Goal: Task Accomplishment & Management: Use online tool/utility

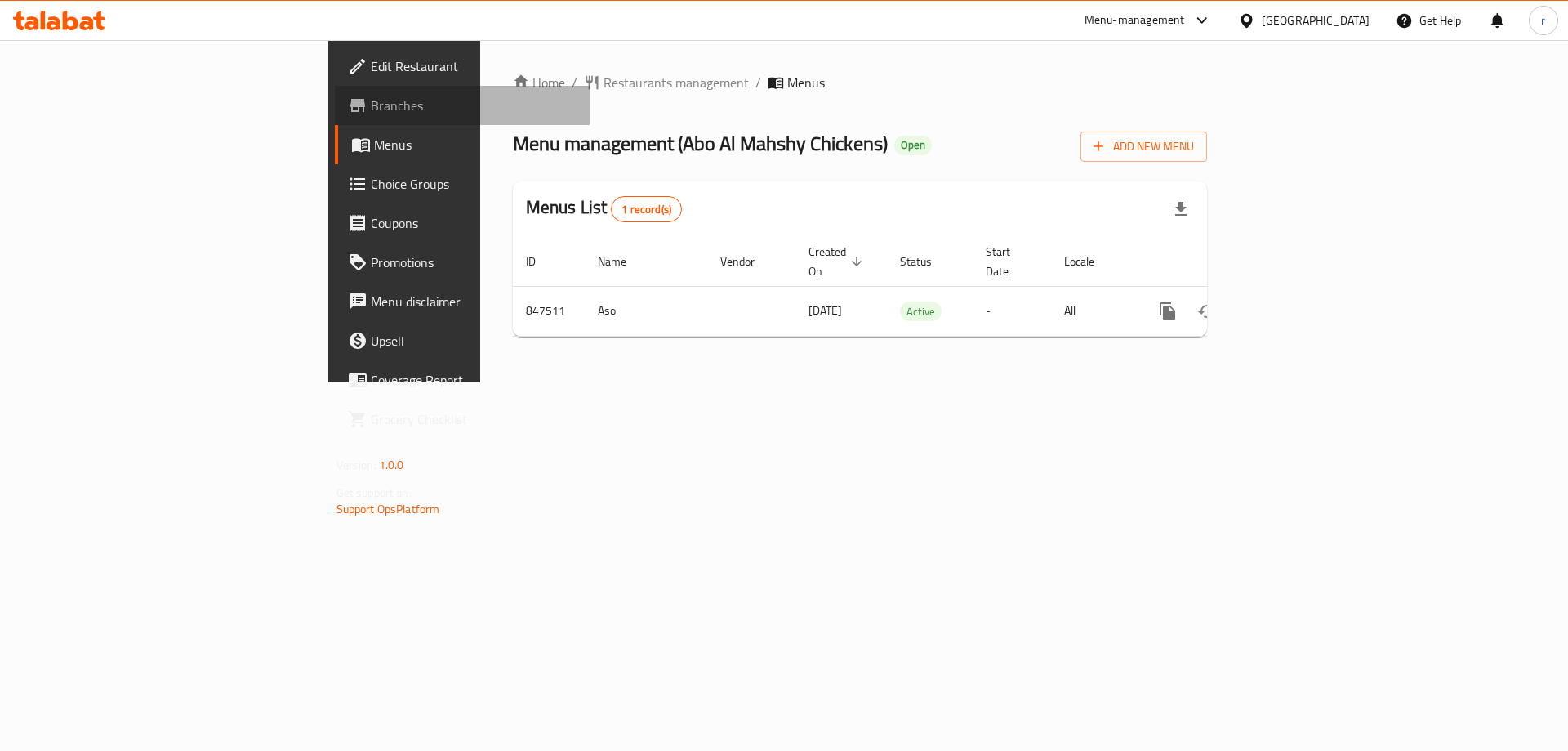
click at [371, 97] on span "Branches" at bounding box center [474, 106] width 207 height 20
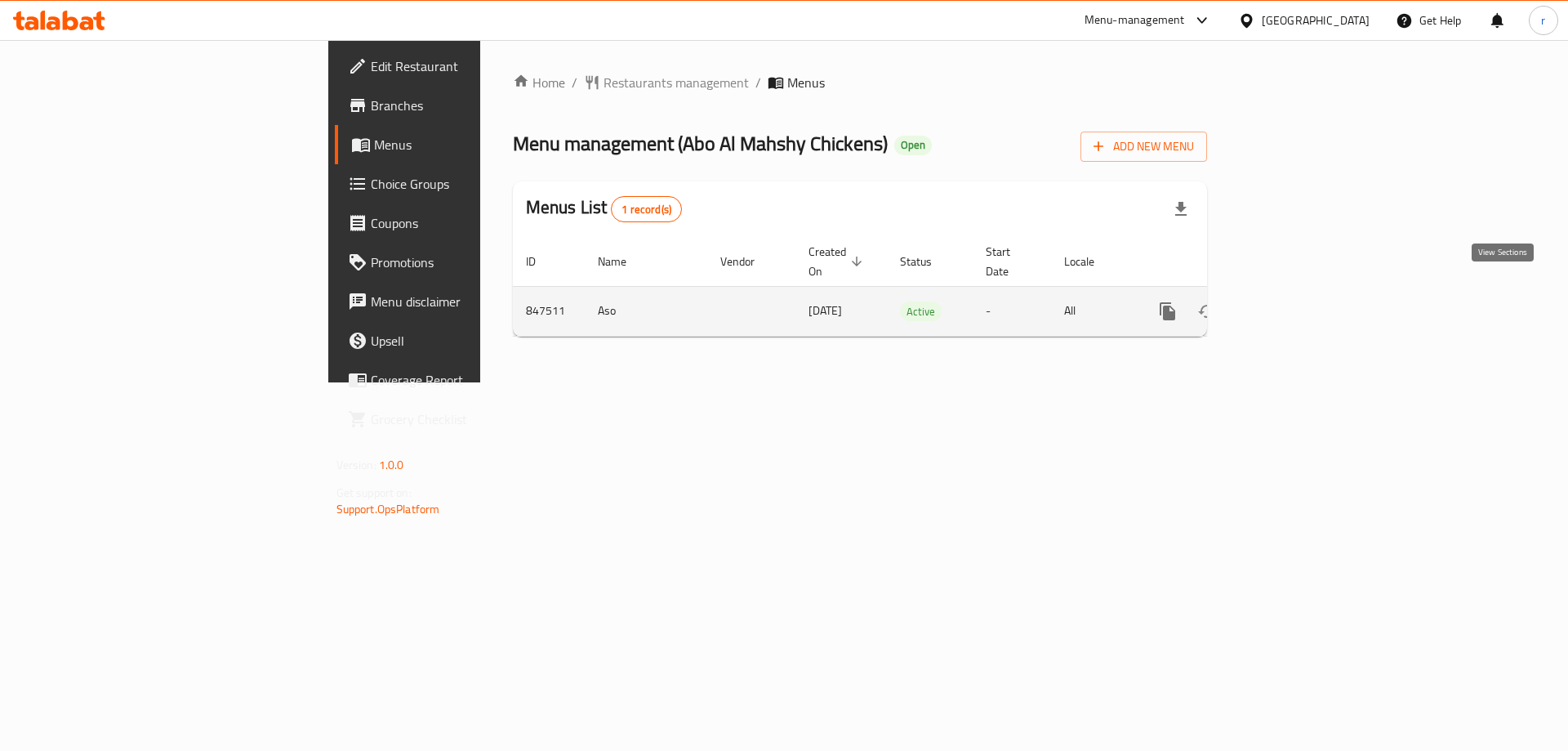
click at [1304, 300] on link "enhanced table" at bounding box center [1285, 312] width 39 height 39
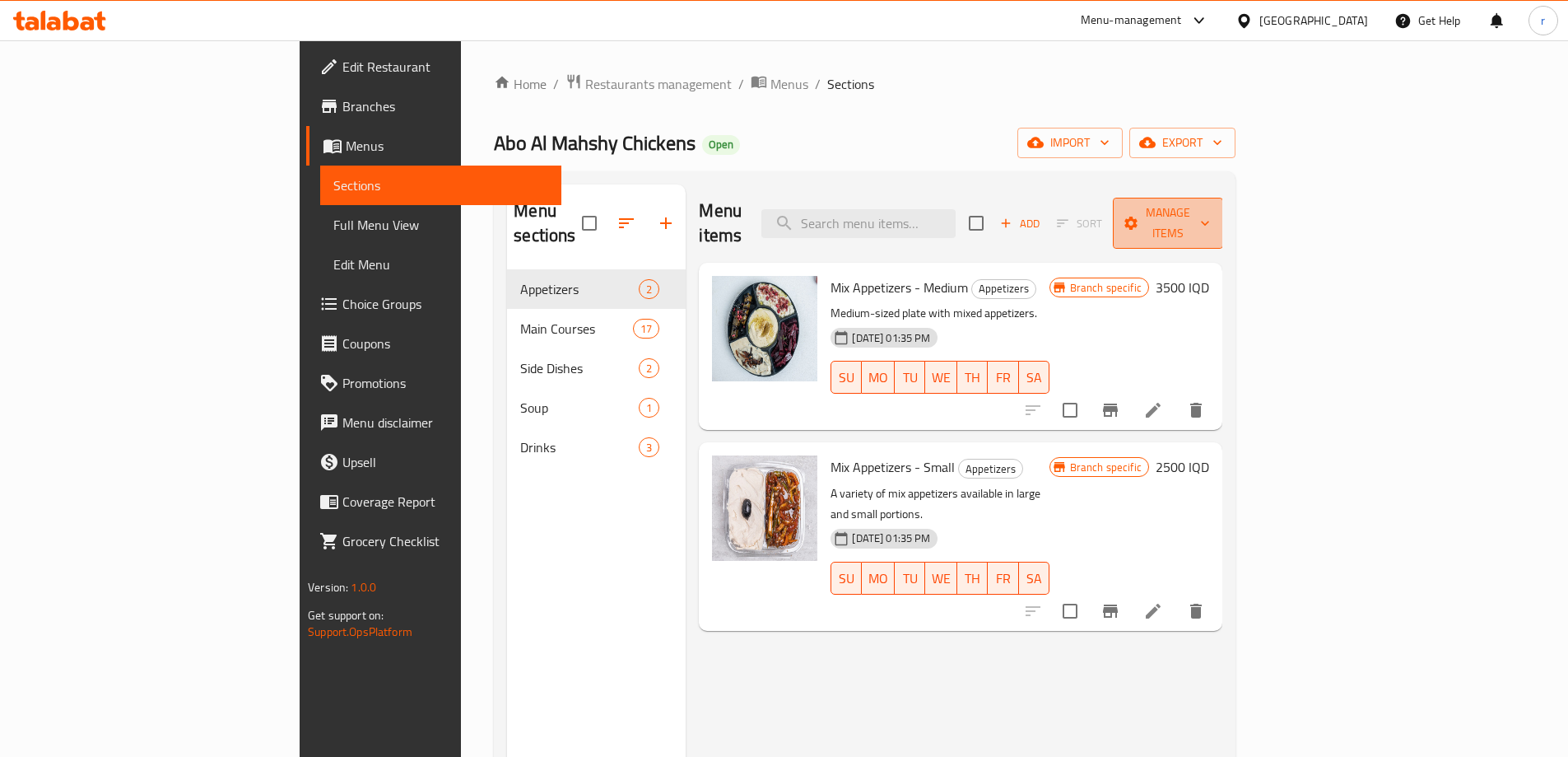
click at [1210, 217] on span "Manage items" at bounding box center [1168, 223] width 84 height 41
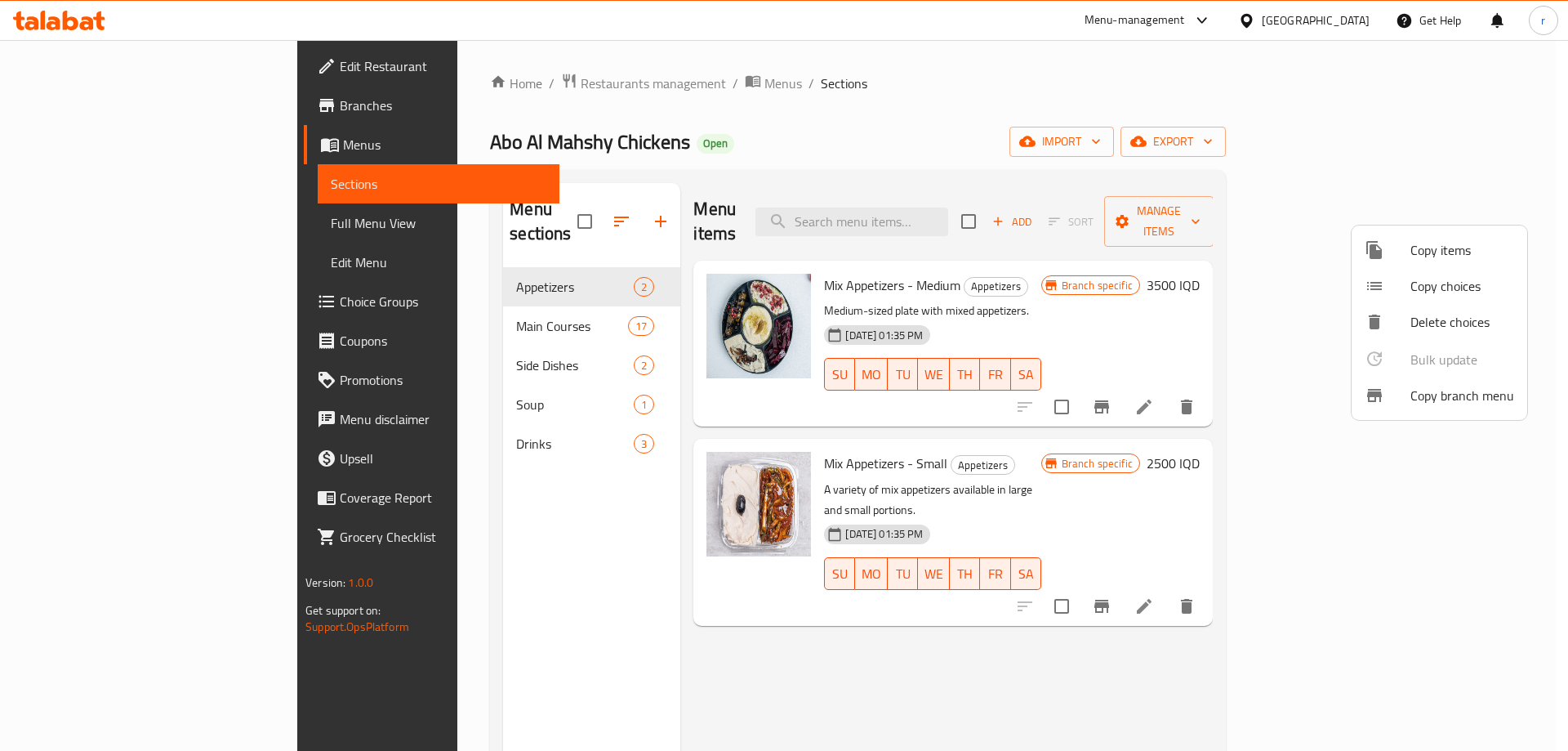
click at [1410, 393] on span "Copy branch menu" at bounding box center [1462, 395] width 104 height 20
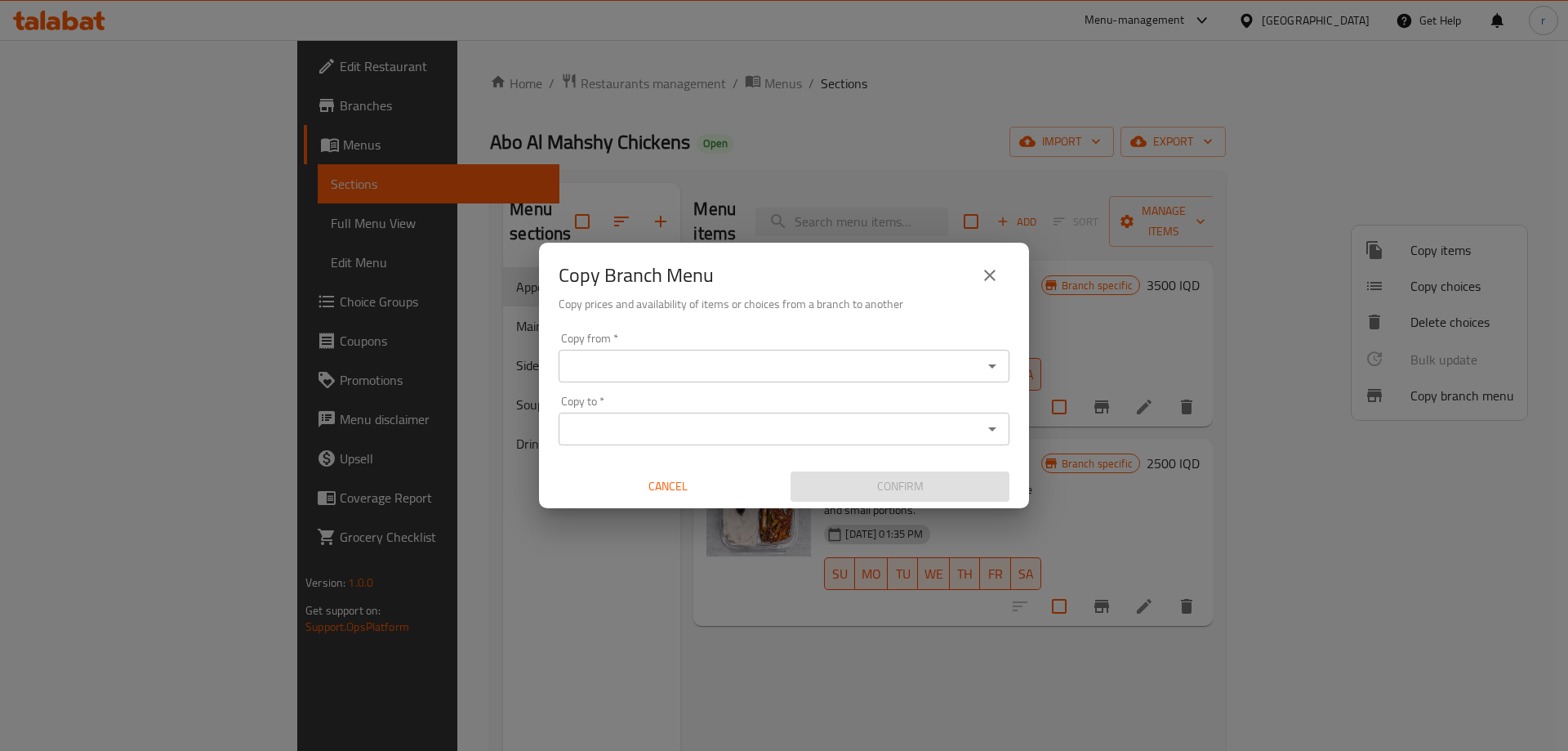
click at [960, 377] on div "Copy from *" at bounding box center [784, 366] width 451 height 33
click at [804, 381] on div "Copy from *" at bounding box center [784, 366] width 451 height 33
drag, startPoint x: 810, startPoint y: 363, endPoint x: 834, endPoint y: 369, distance: 24.7
click at [812, 363] on input "Copy from   *" at bounding box center [770, 366] width 414 height 23
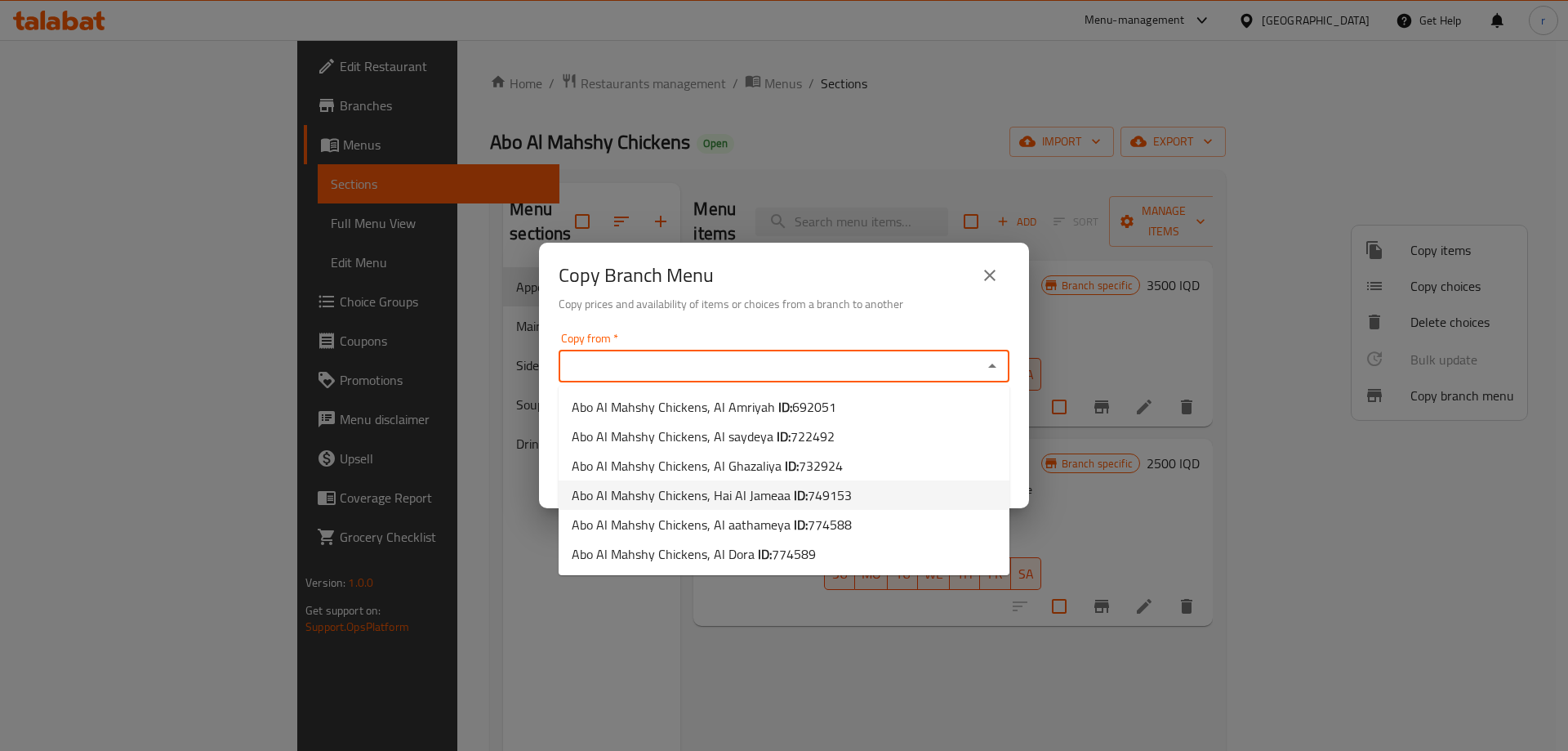
click at [733, 488] on span "Abo Al Mahshy Chickens, Hai Al Jameaa ID: 749153" at bounding box center [712, 495] width 280 height 20
type input "Abo Al Mahshy Chickens, Hai Al Jameaa"
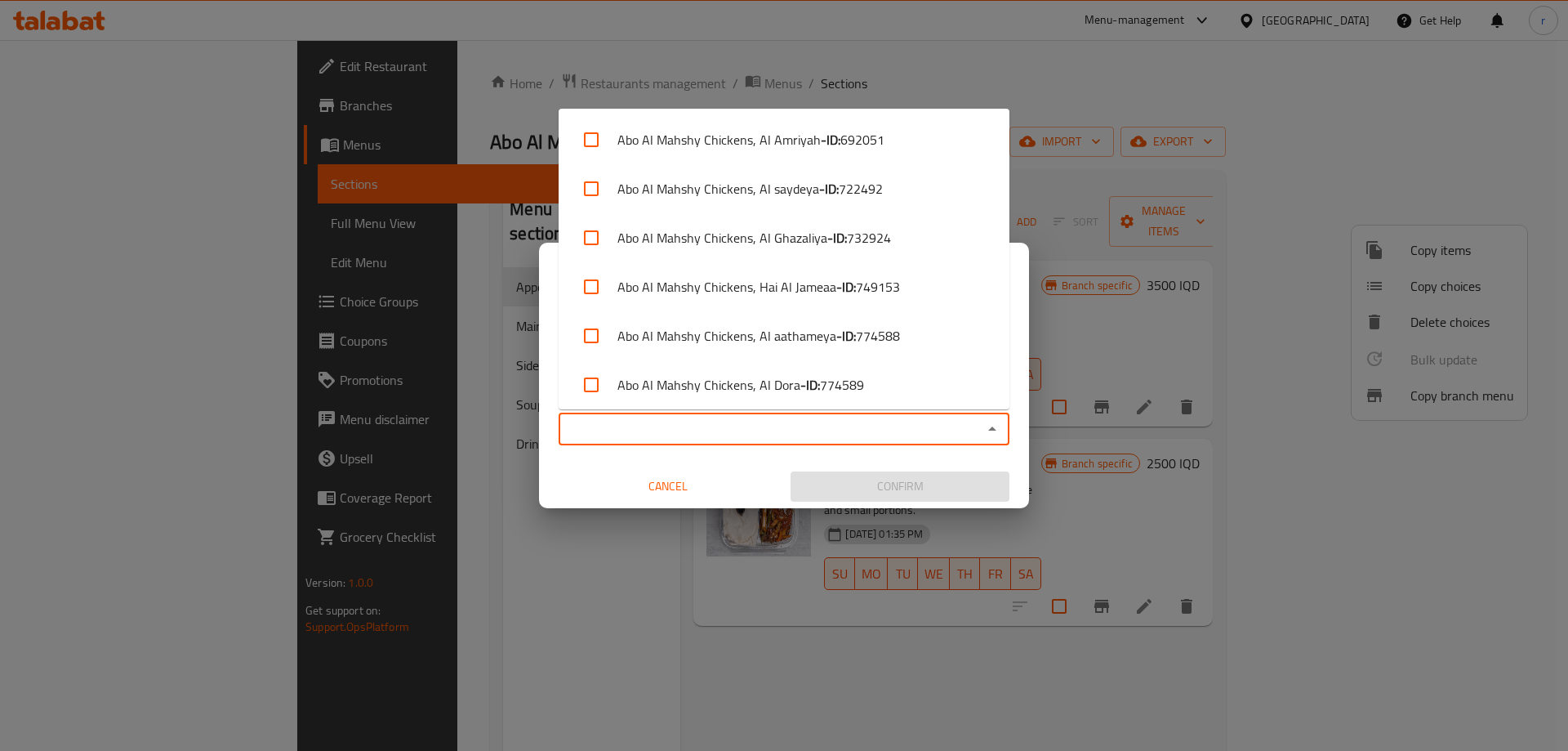
click at [776, 427] on input "Copy to   *" at bounding box center [770, 429] width 414 height 23
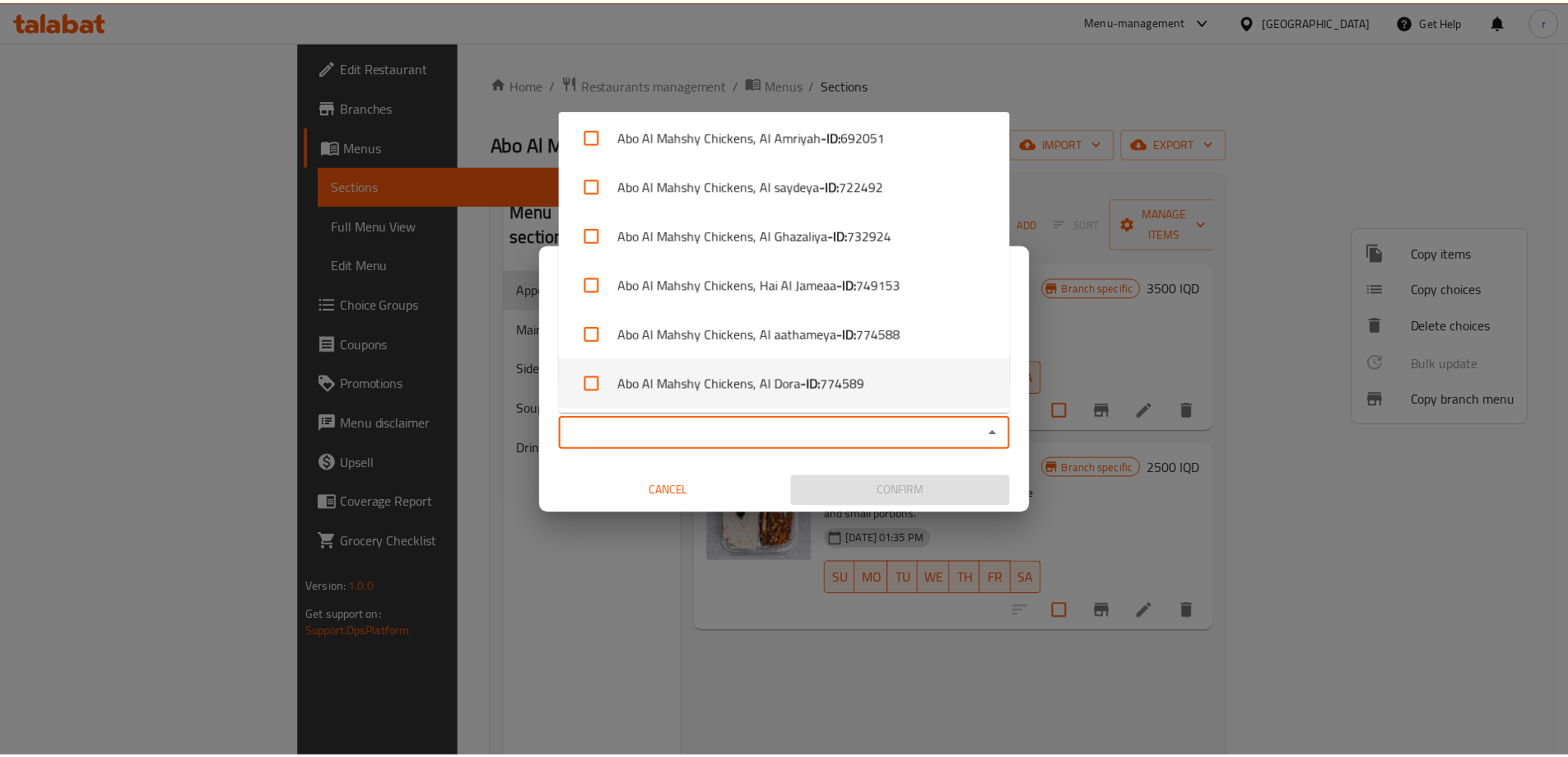
scroll to position [6, 0]
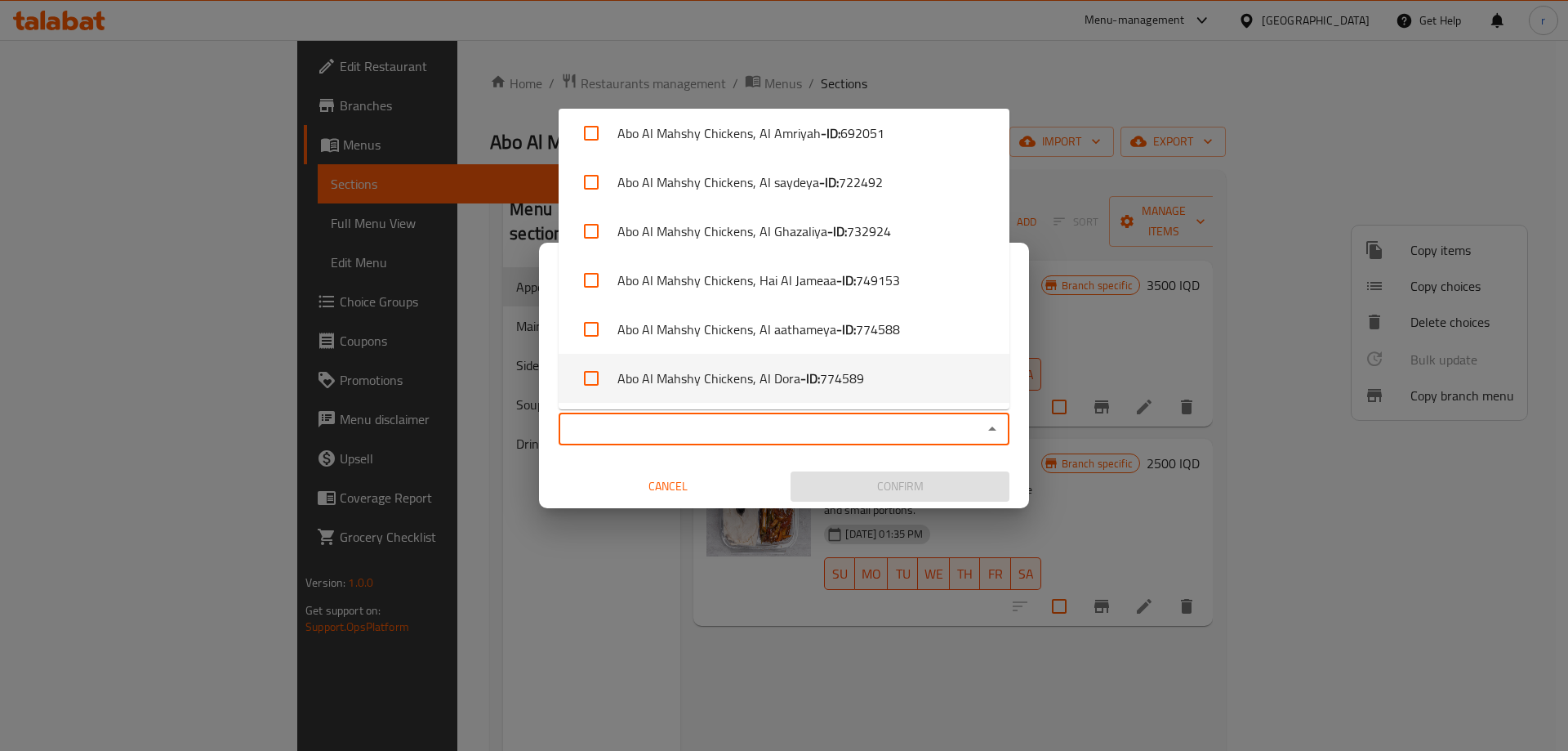
click at [752, 389] on li "Abo Al Mahshy Chickens, Al Dora - ID: 774589" at bounding box center [784, 377] width 451 height 49
checkbox input "true"
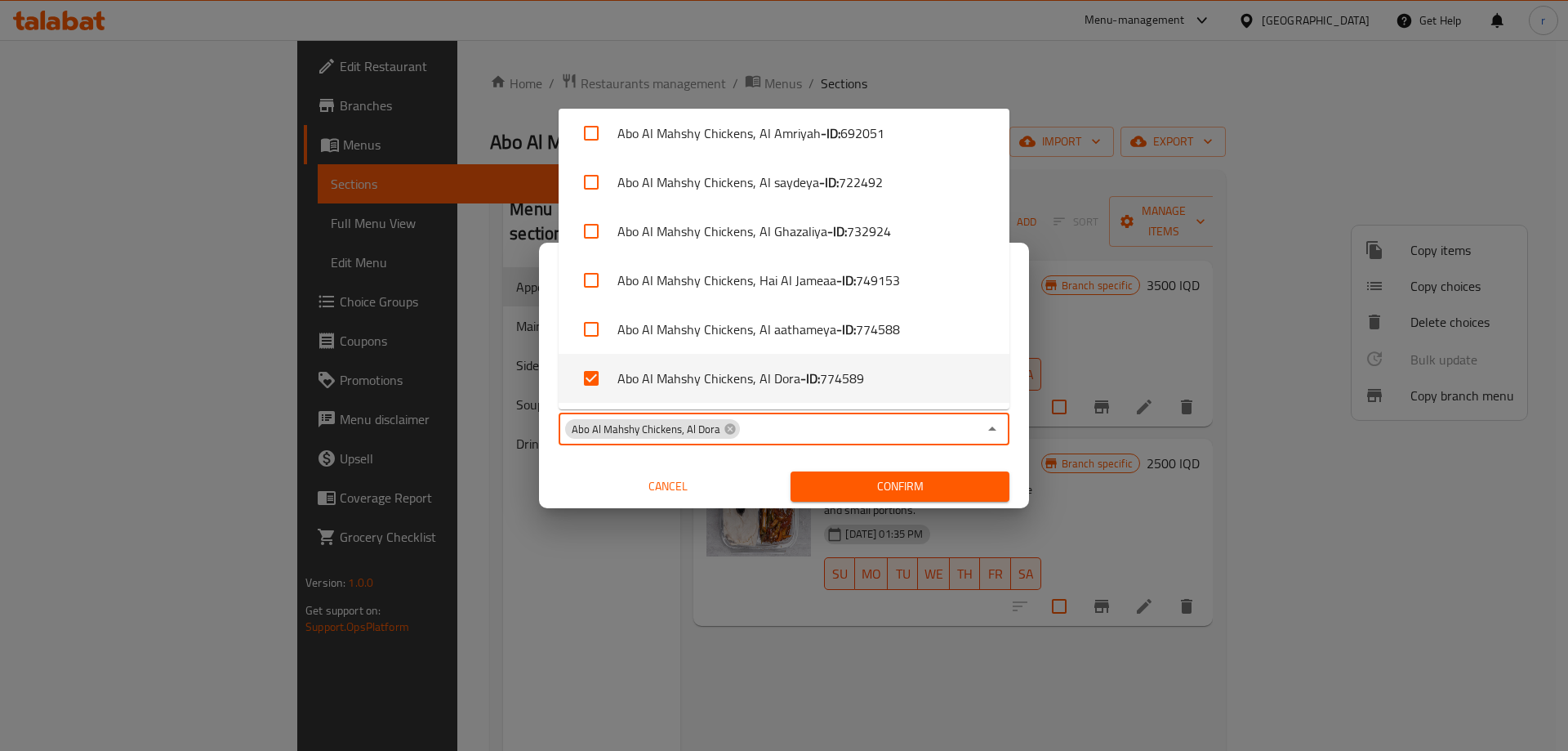
click at [831, 485] on span "Confirm" at bounding box center [899, 486] width 193 height 20
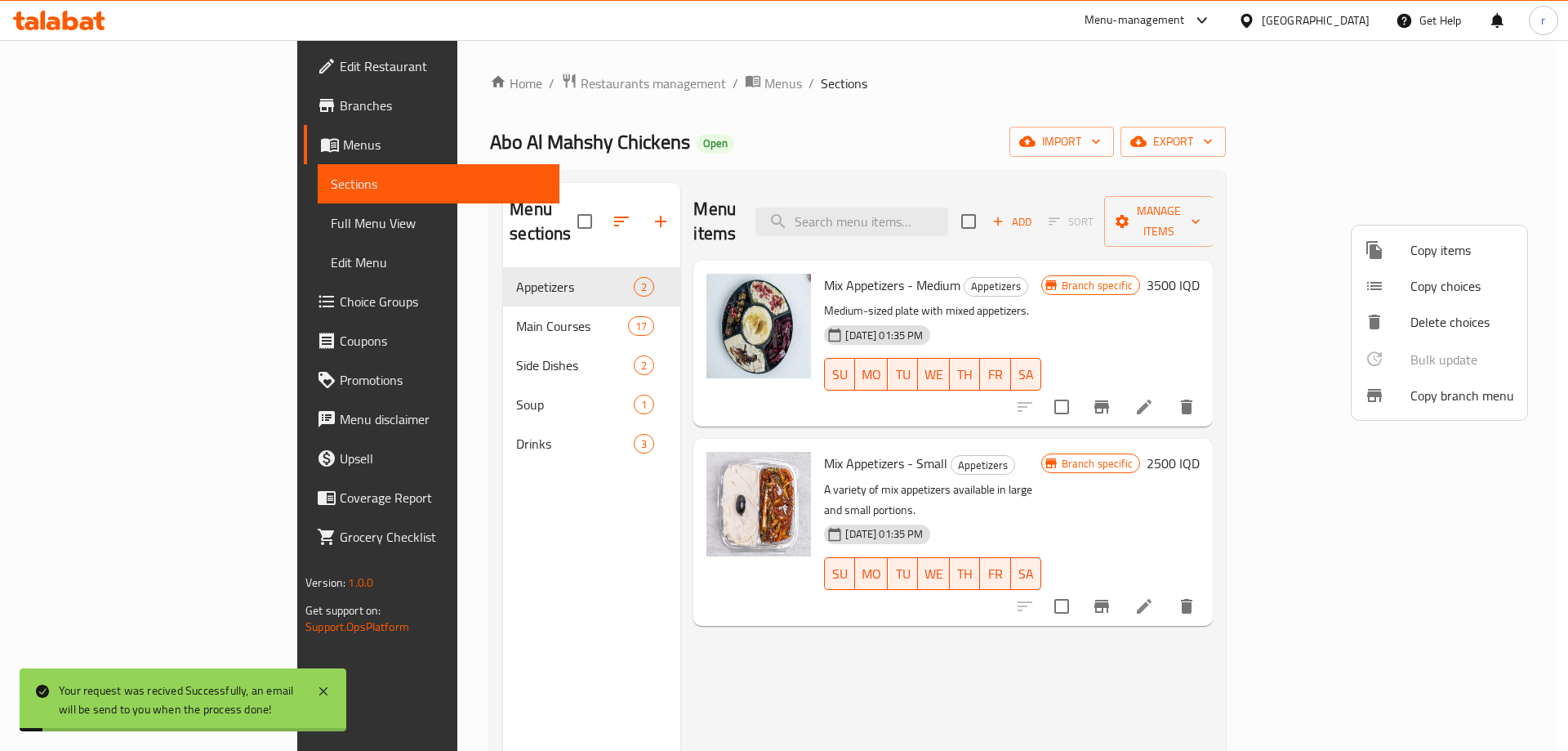
click at [187, 217] on div at bounding box center [784, 376] width 1568 height 751
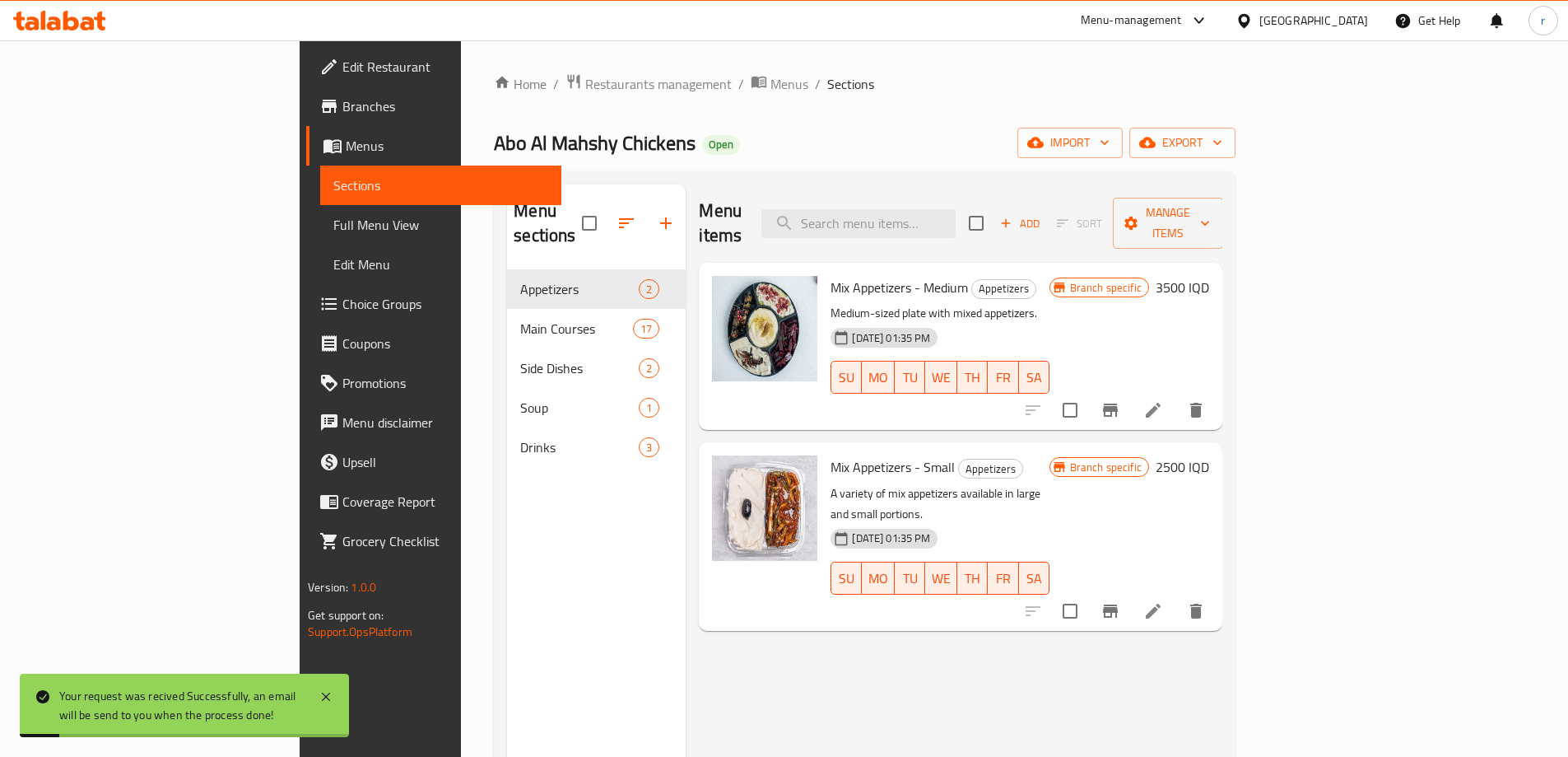
click at [334, 223] on span "Full Menu View" at bounding box center [441, 225] width 215 height 20
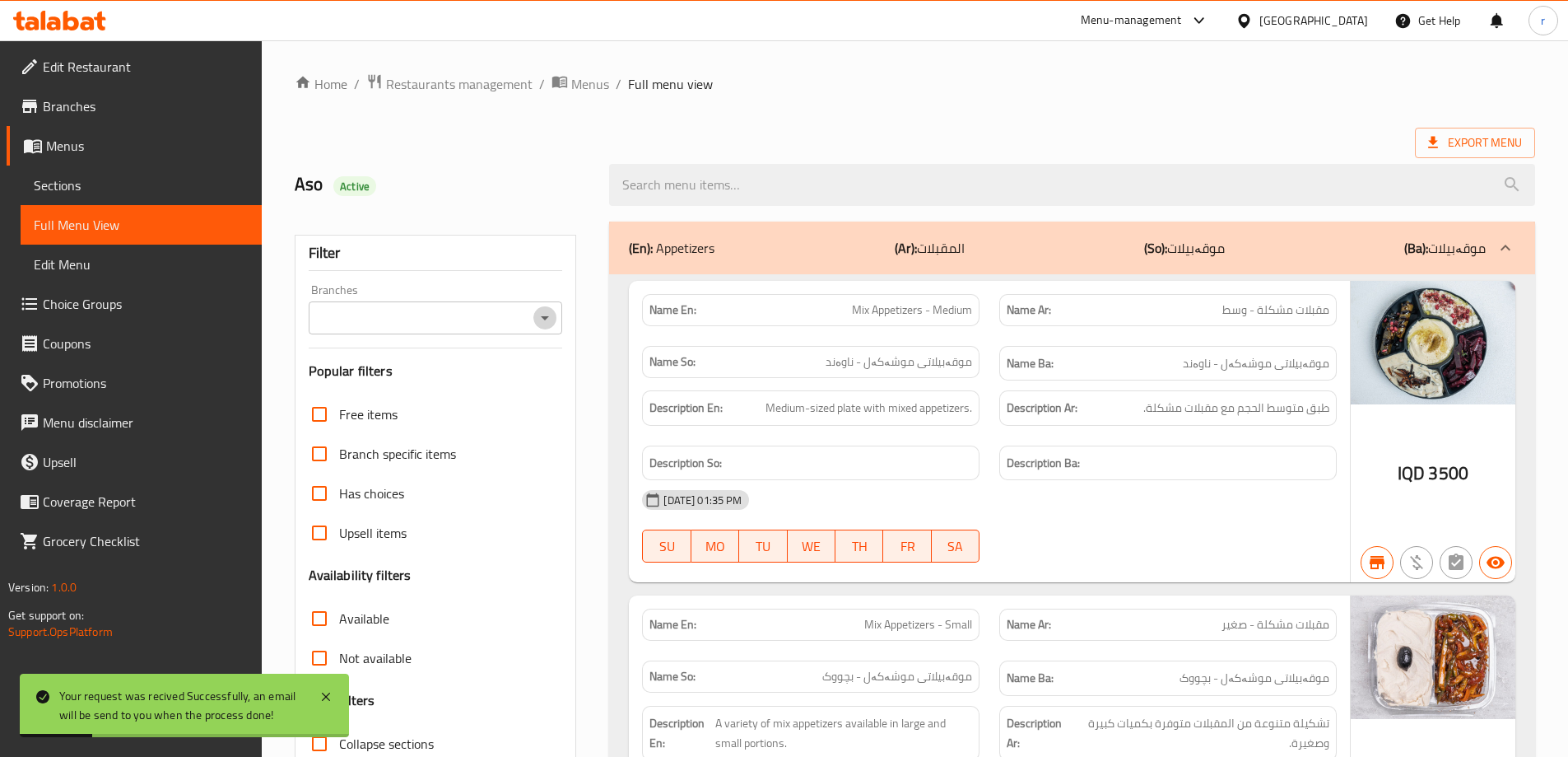
click at [552, 319] on icon "Open" at bounding box center [545, 318] width 20 height 20
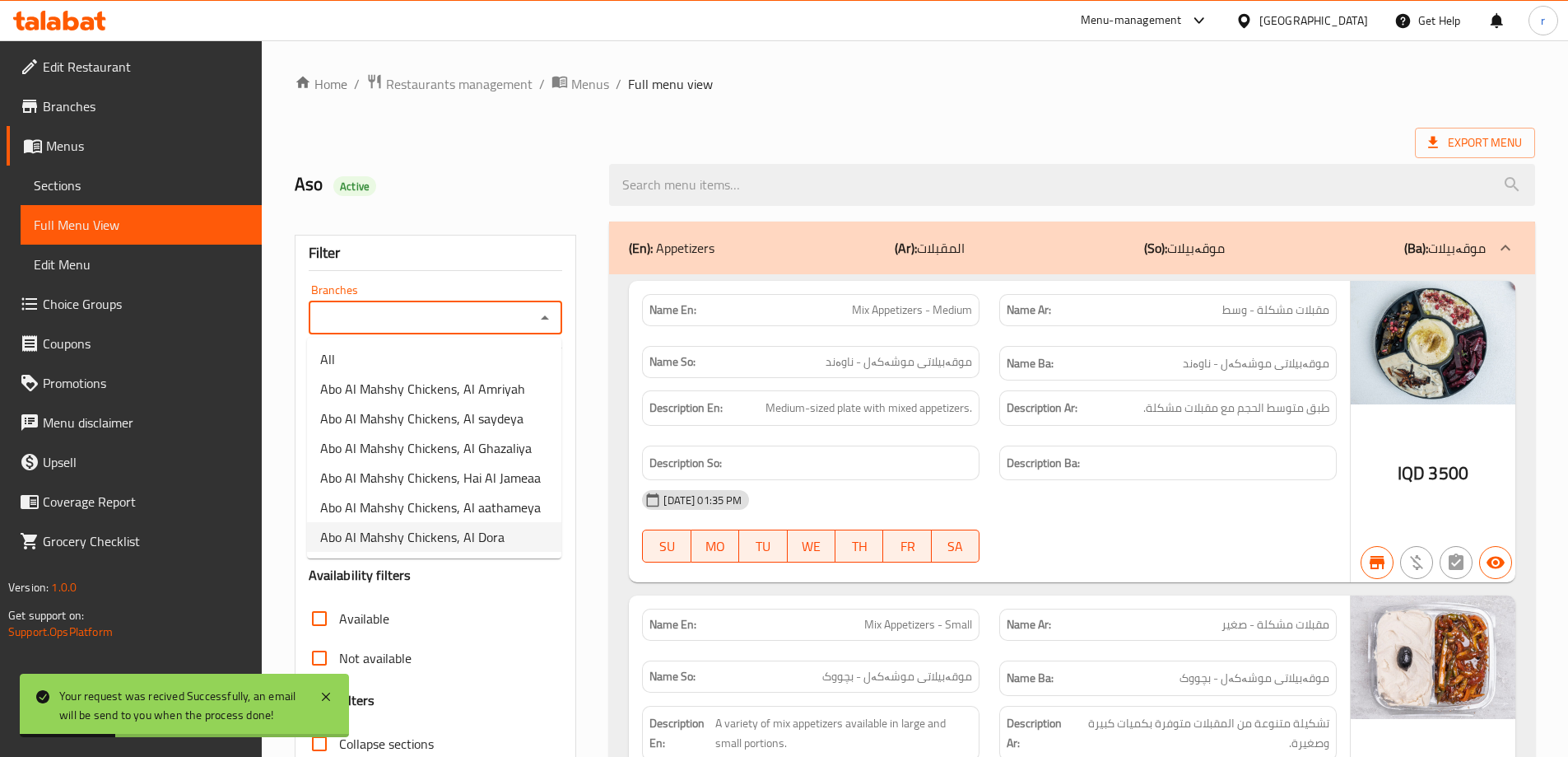
click at [472, 532] on span "Abo Al Mahshy Chickens, Al Dora" at bounding box center [412, 537] width 184 height 20
type input "Abo Al Mahshy Chickens, Al Dora"
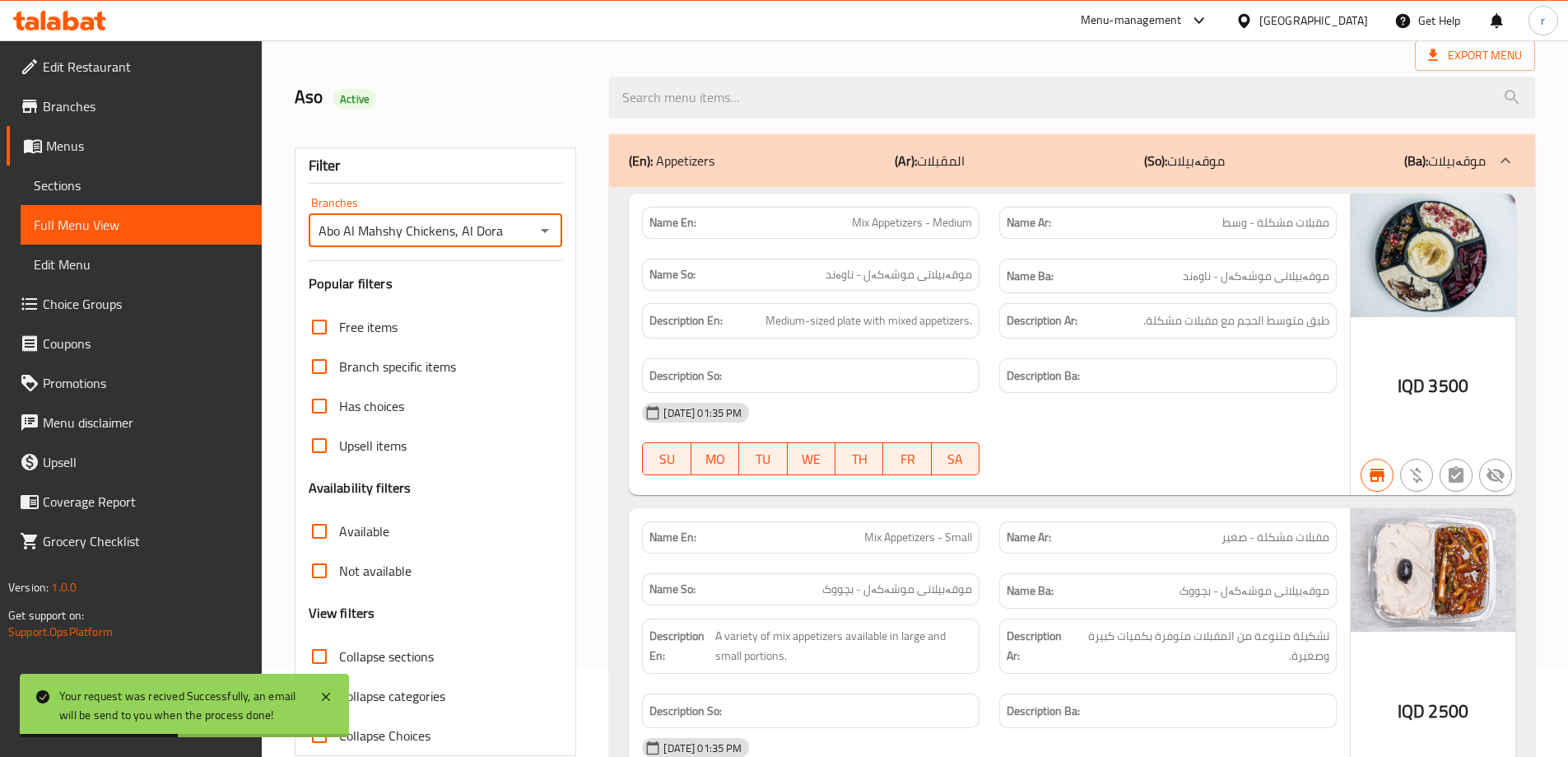
scroll to position [220, 0]
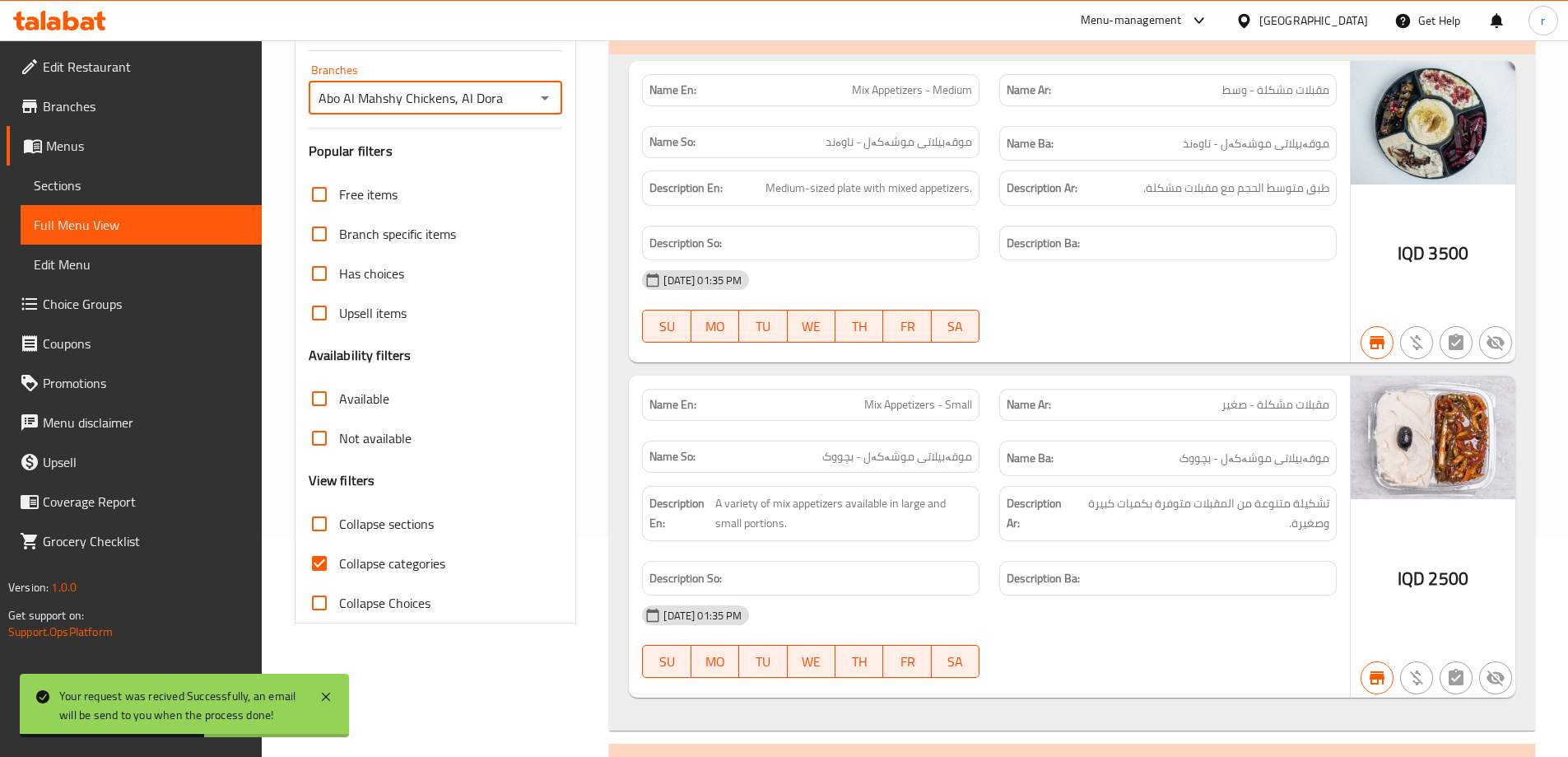
drag, startPoint x: 326, startPoint y: 556, endPoint x: 343, endPoint y: 552, distance: 17.5
click at [329, 556] on input "Collapse categories" at bounding box center [319, 563] width 39 height 39
checkbox input "false"
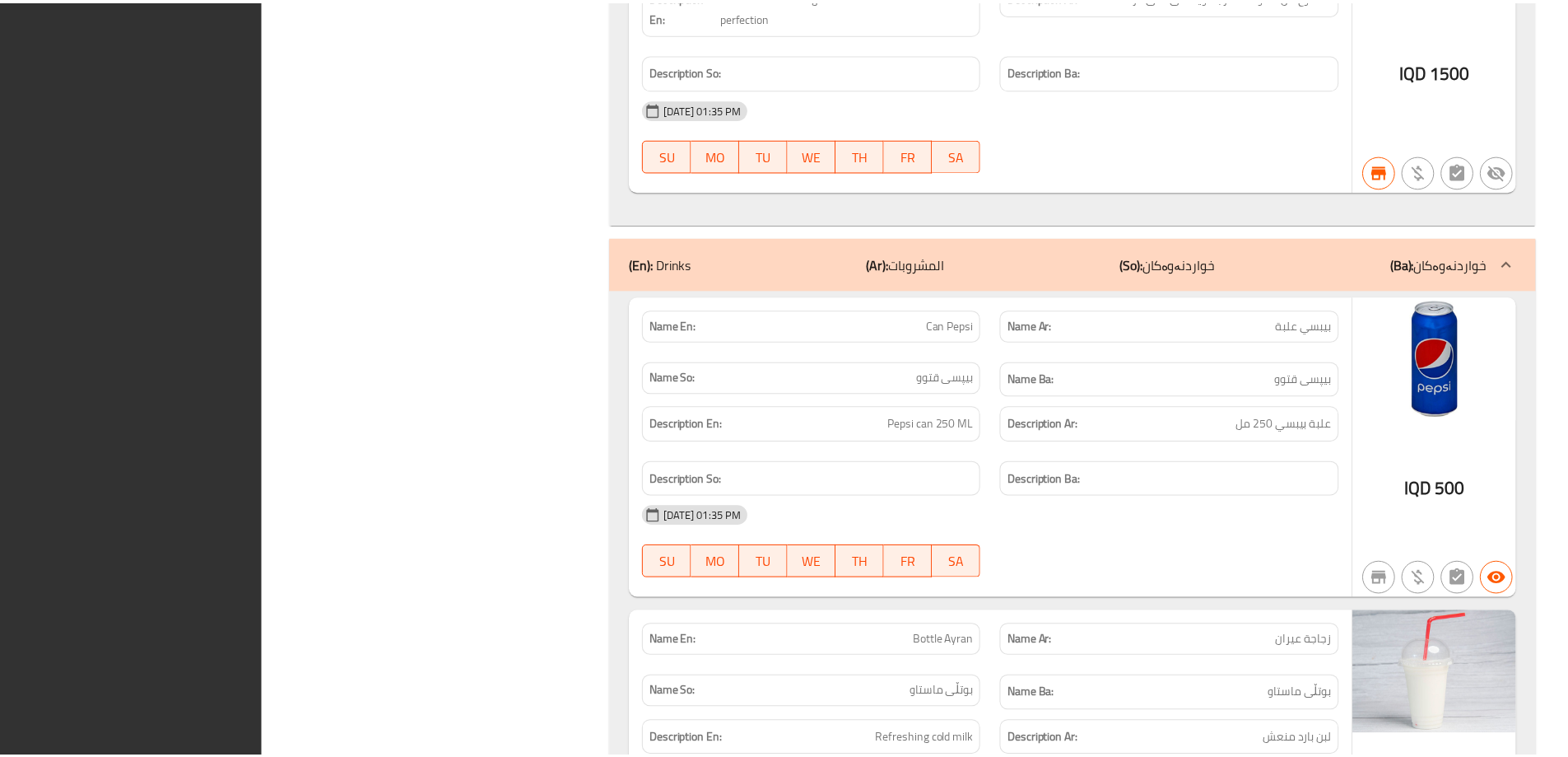
scroll to position [8182, 0]
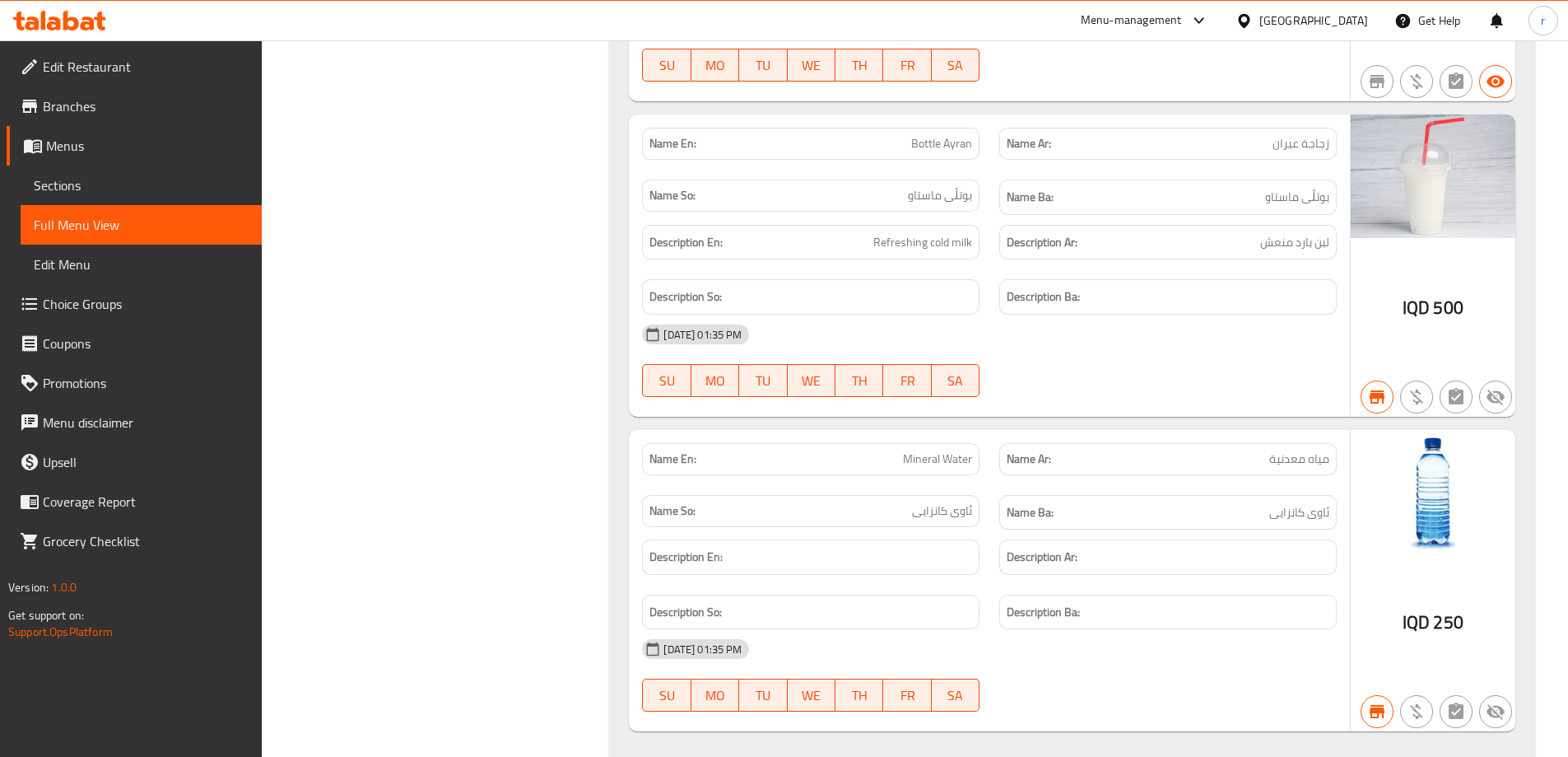
click at [181, 112] on span "Branches" at bounding box center [146, 106] width 206 height 20
